Goal: Complete application form

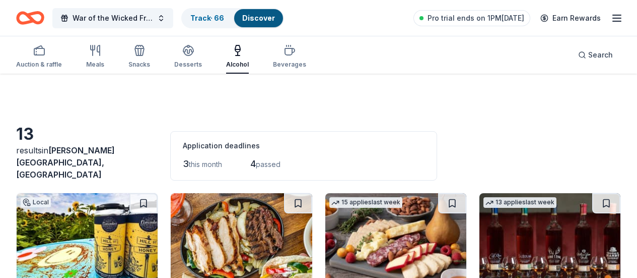
scroll to position [486, 0]
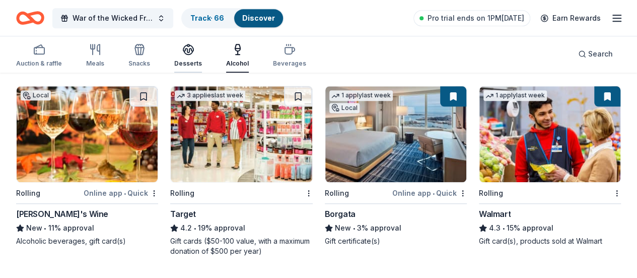
click at [194, 59] on div "Desserts" at bounding box center [188, 55] width 28 height 24
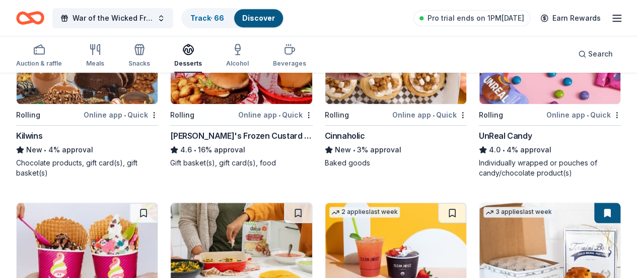
scroll to position [554, 0]
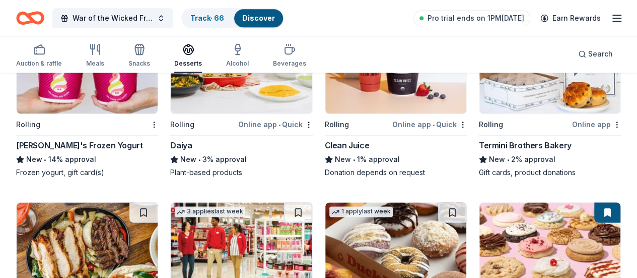
click at [158, 202] on img at bounding box center [87, 250] width 141 height 96
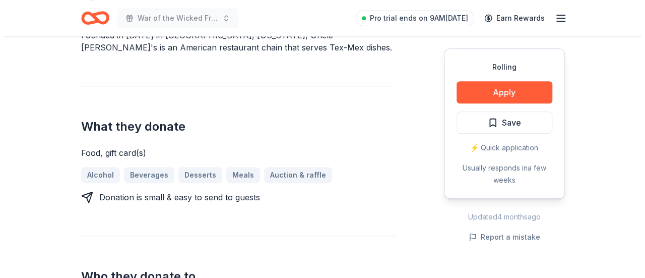
scroll to position [369, 0]
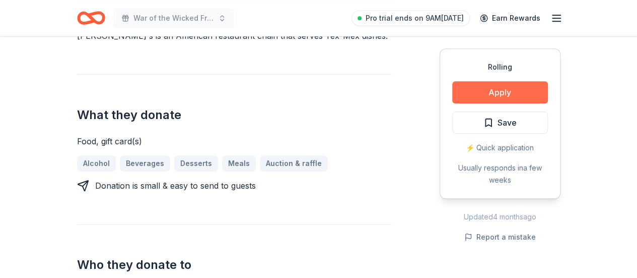
click at [467, 96] on button "Apply" at bounding box center [500, 92] width 96 height 22
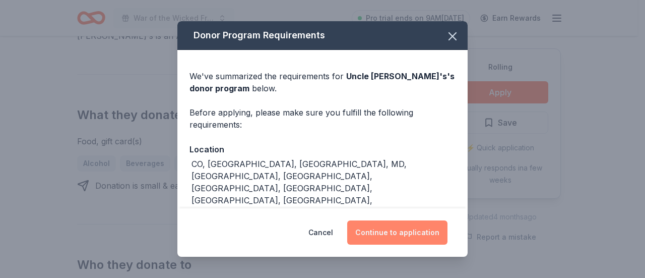
click at [381, 229] on button "Continue to application" at bounding box center [397, 232] width 100 height 24
